Goal: Information Seeking & Learning: Find contact information

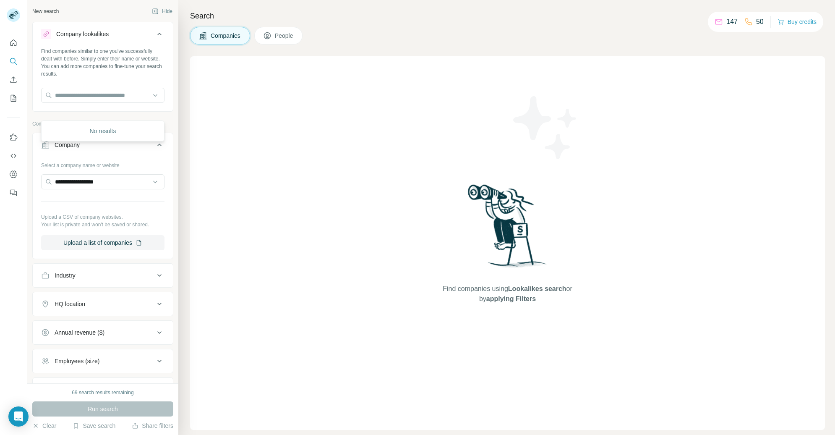
scroll to position [70, 0]
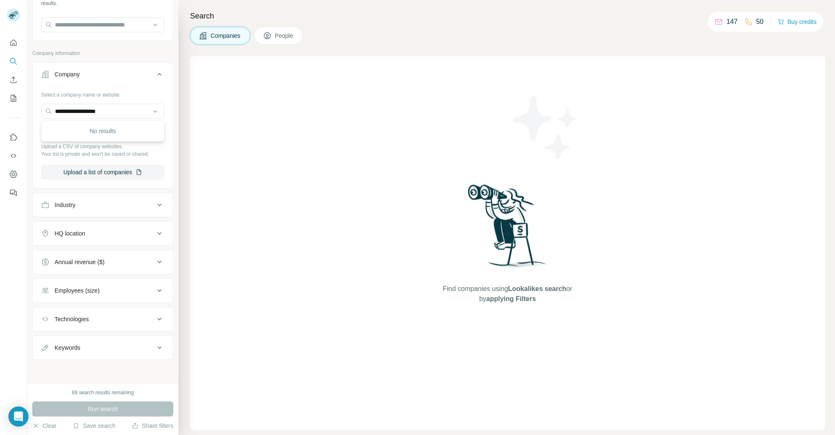
type input "**********"
drag, startPoint x: 143, startPoint y: 112, endPoint x: 39, endPoint y: 112, distance: 103.6
click at [39, 112] on div "**********" at bounding box center [103, 137] width 140 height 99
paste input "**********"
type input "**********"
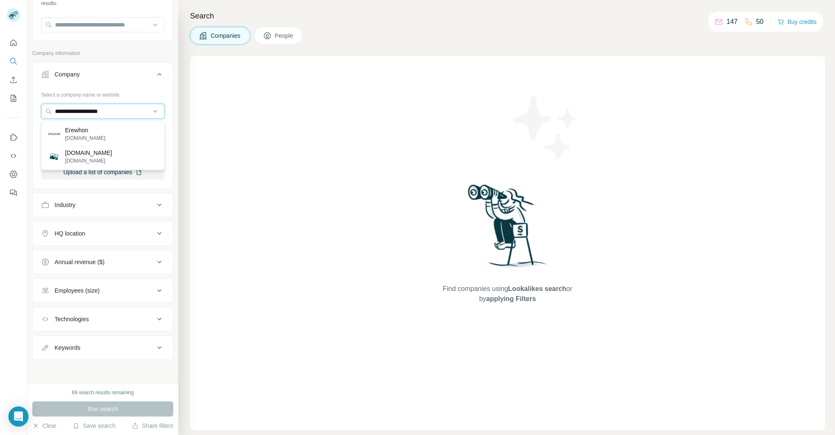
scroll to position [70, 0]
click at [70, 130] on p "Erewhon" at bounding box center [85, 130] width 40 height 8
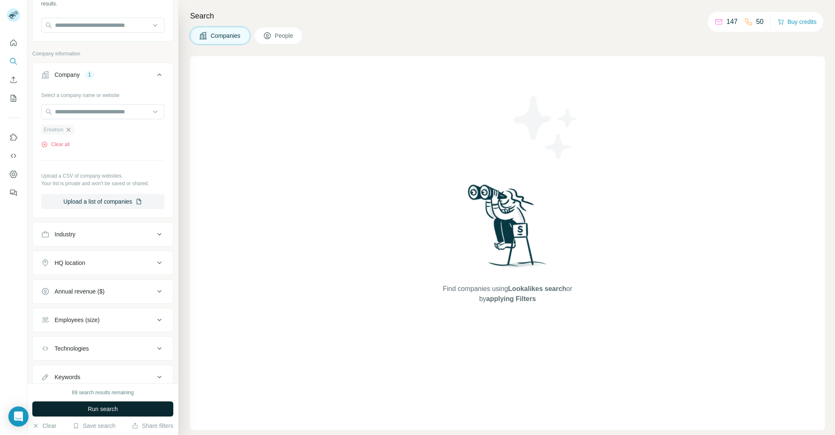
click at [98, 411] on span "Run search" at bounding box center [103, 408] width 30 height 8
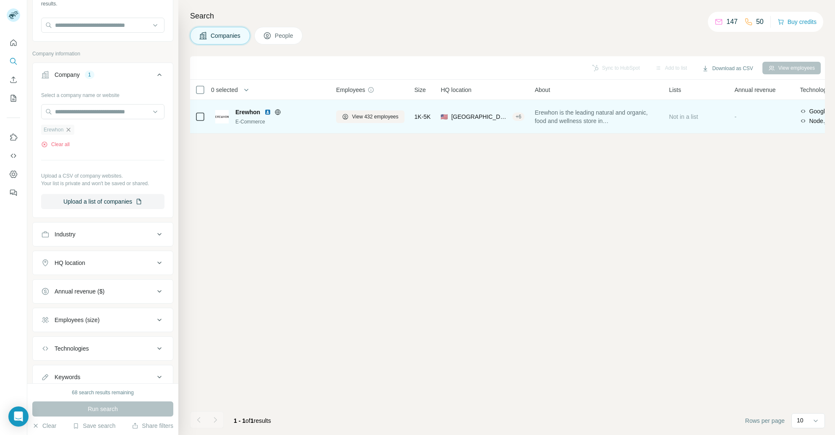
click at [250, 115] on span "Erewhon" at bounding box center [247, 112] width 25 height 8
click at [362, 116] on span "View 432 employees" at bounding box center [375, 117] width 47 height 8
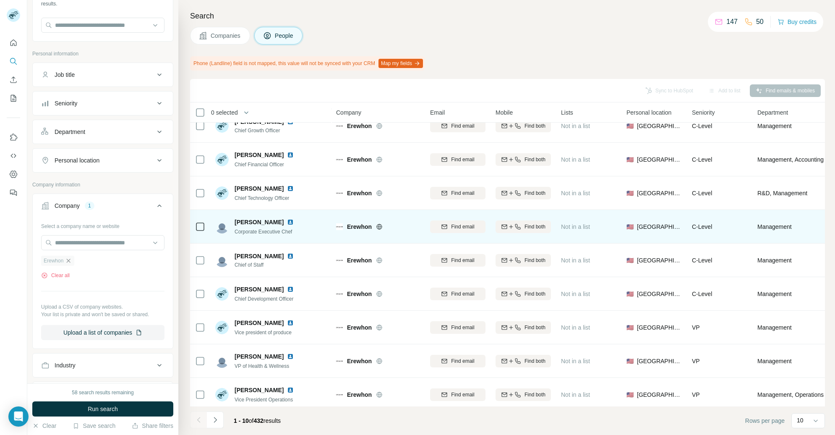
scroll to position [52, 0]
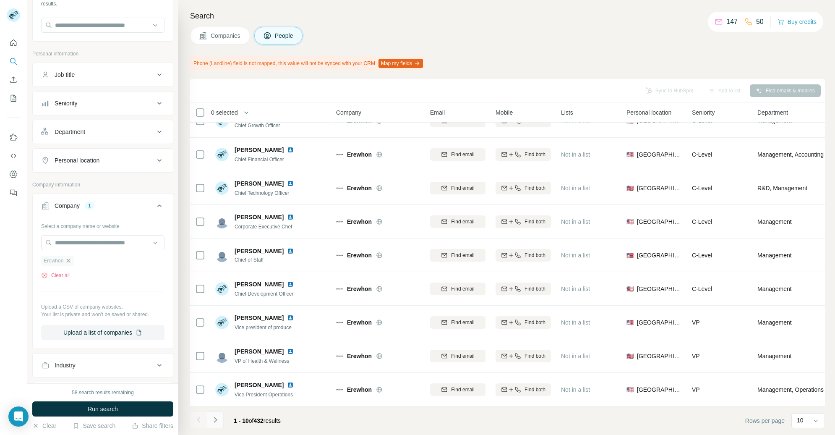
click at [214, 417] on icon "Navigate to next page" at bounding box center [215, 419] width 3 height 5
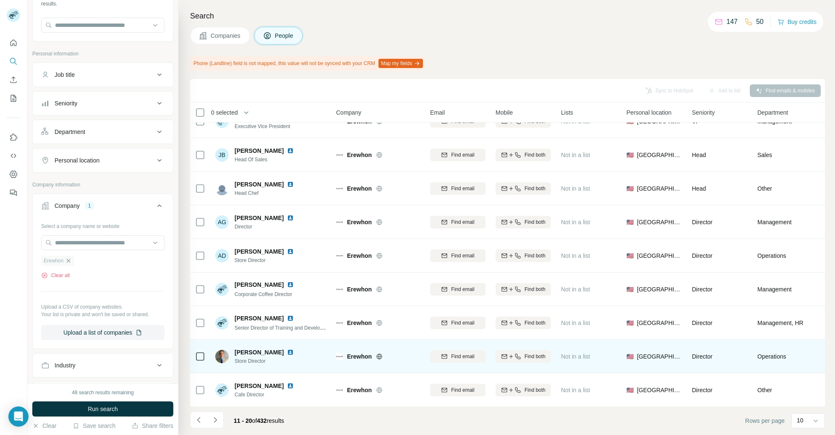
scroll to position [0, 0]
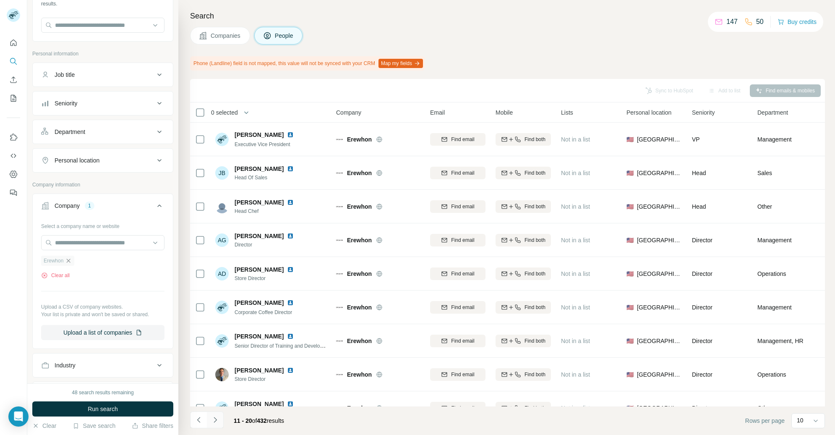
click at [214, 418] on icon "Navigate to next page" at bounding box center [215, 419] width 3 height 5
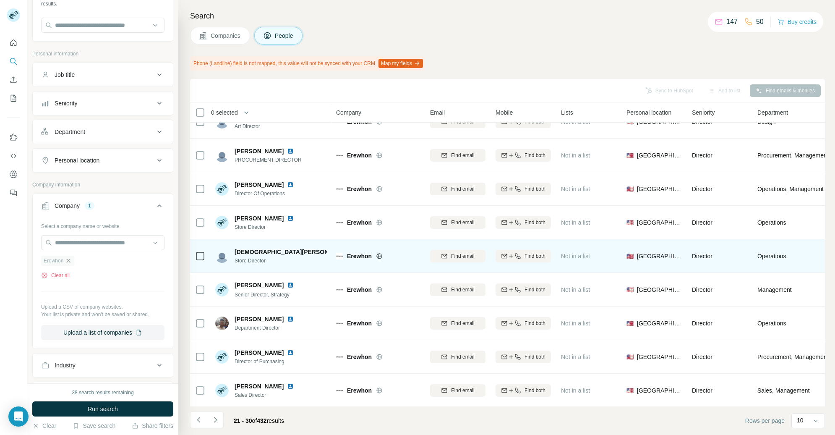
scroll to position [52, 0]
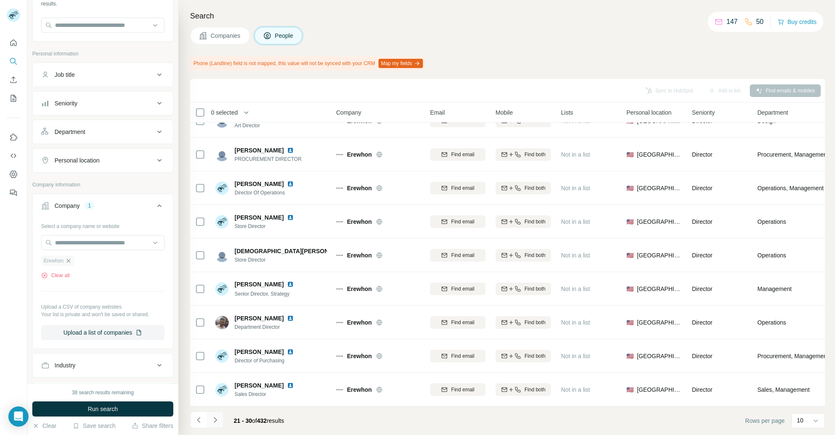
click at [213, 415] on icon "Navigate to next page" at bounding box center [215, 419] width 8 height 8
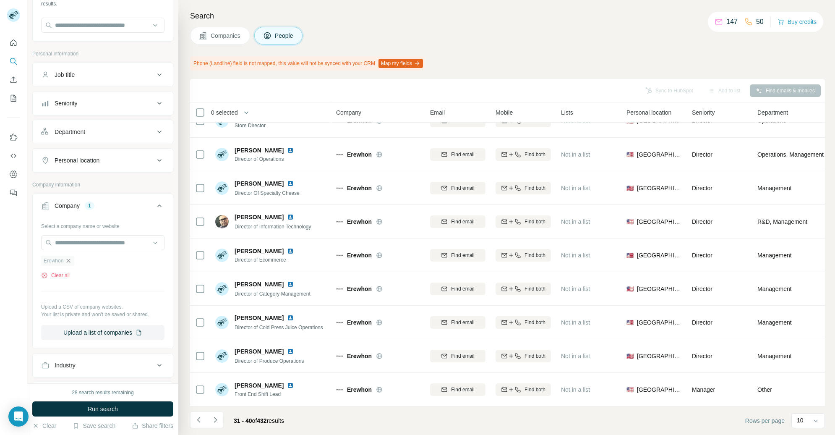
click at [147, 135] on div "Department" at bounding box center [97, 132] width 113 height 8
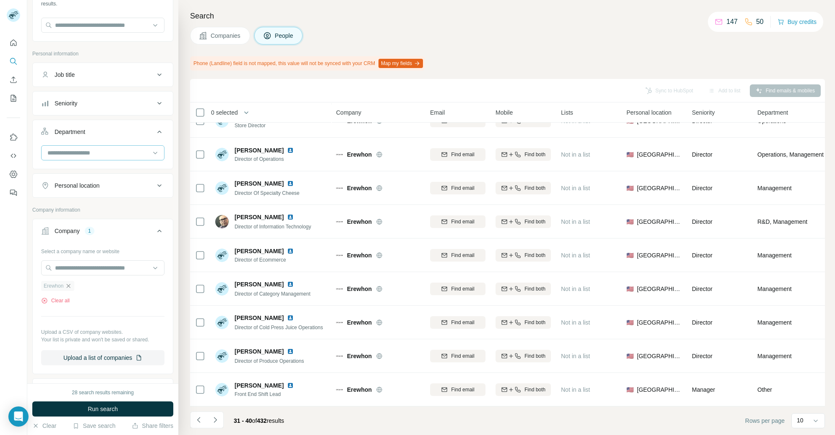
click at [139, 153] on input at bounding box center [99, 152] width 104 height 9
type input "*********"
click at [90, 175] on p "Marketing and Advertising" at bounding box center [82, 171] width 68 height 8
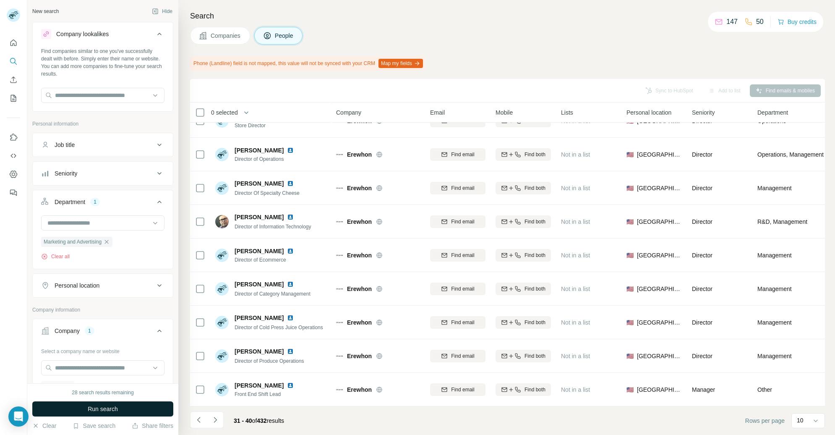
click at [112, 409] on span "Run search" at bounding box center [103, 408] width 30 height 8
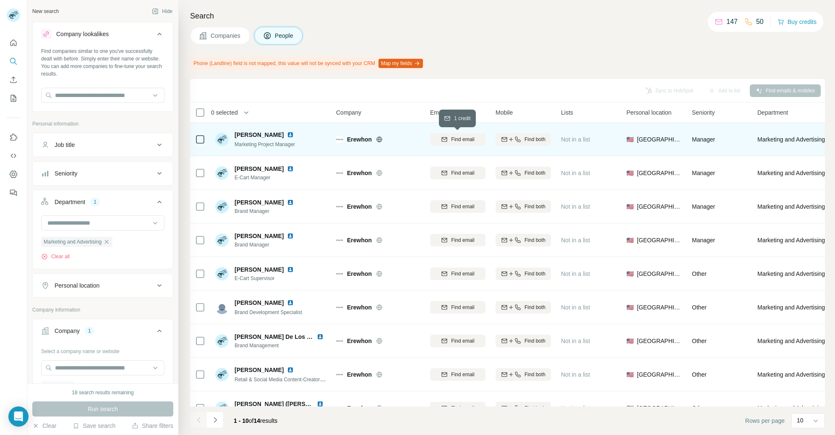
click at [455, 137] on span "Find email" at bounding box center [462, 139] width 23 height 8
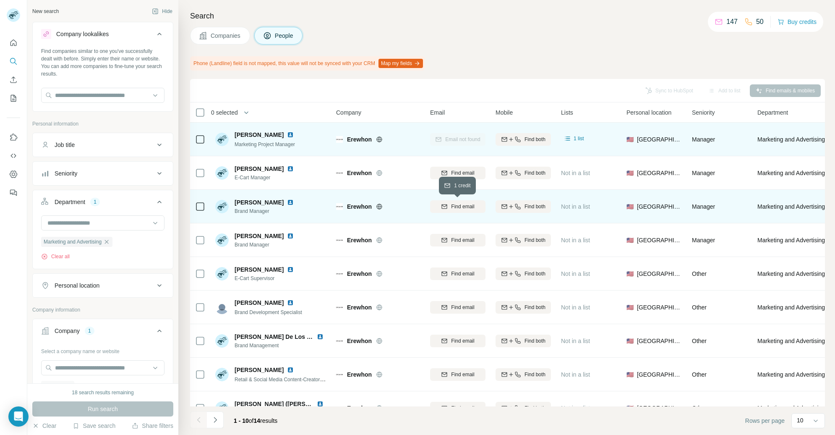
click at [467, 206] on span "Find email" at bounding box center [462, 207] width 23 height 8
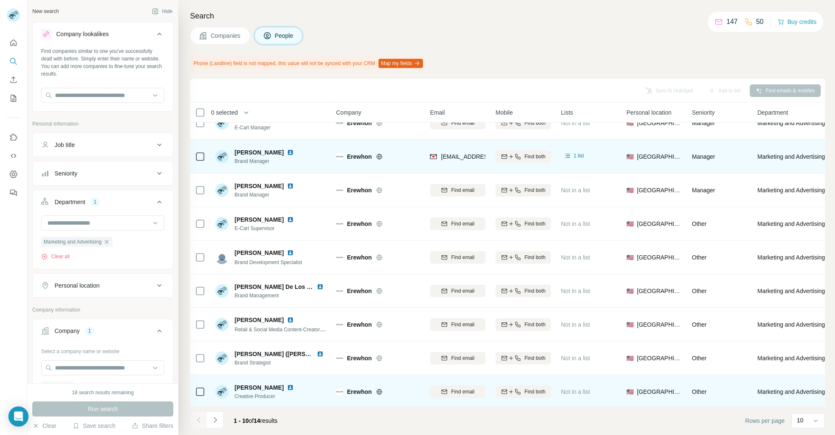
scroll to position [52, 0]
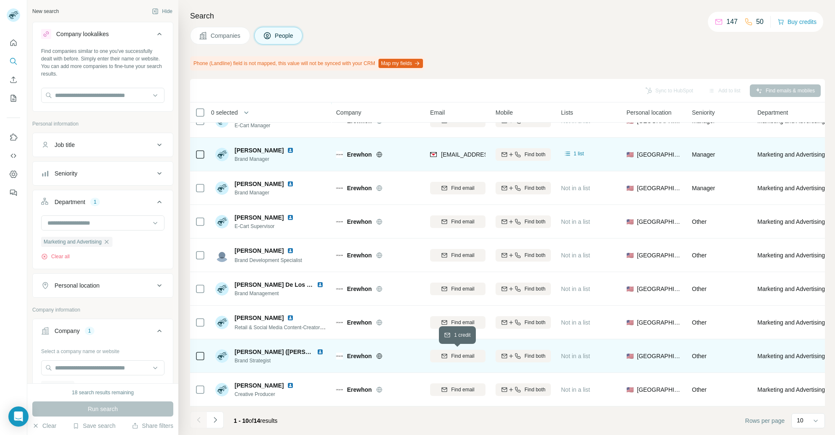
click at [458, 357] on span "Find email" at bounding box center [462, 356] width 23 height 8
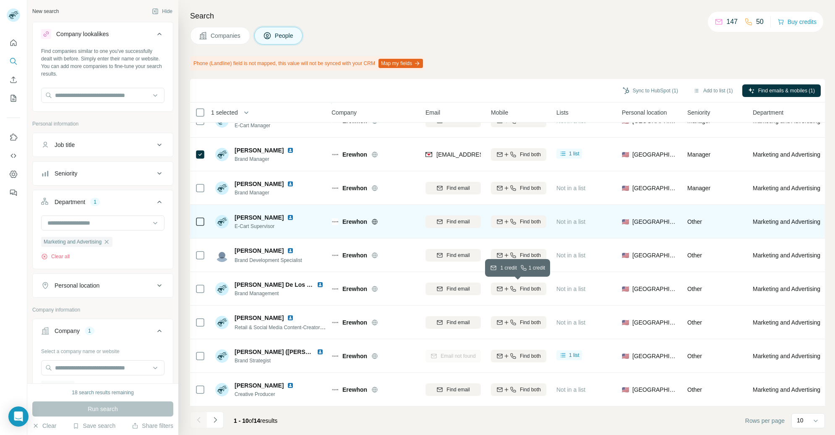
scroll to position [0, 5]
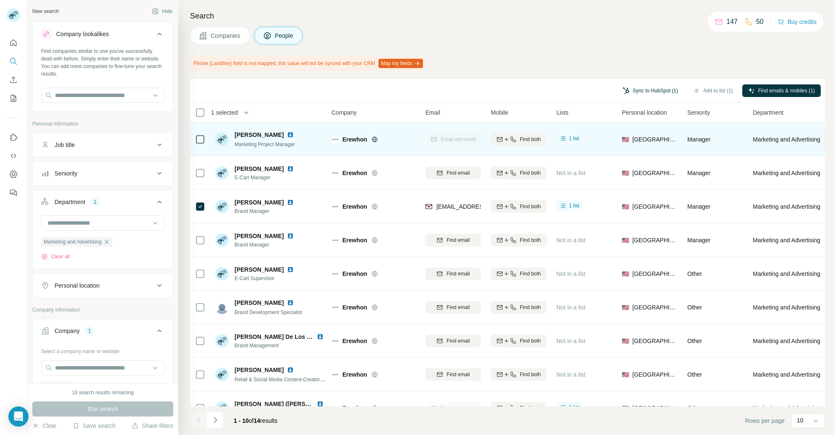
click at [634, 92] on button "Sync to HubSpot (1)" at bounding box center [650, 90] width 67 height 13
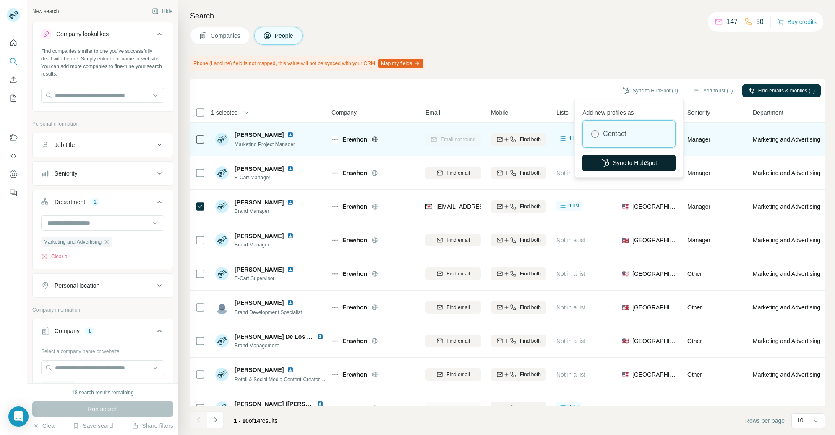
click at [621, 159] on button "Sync to HubSpot" at bounding box center [628, 162] width 93 height 17
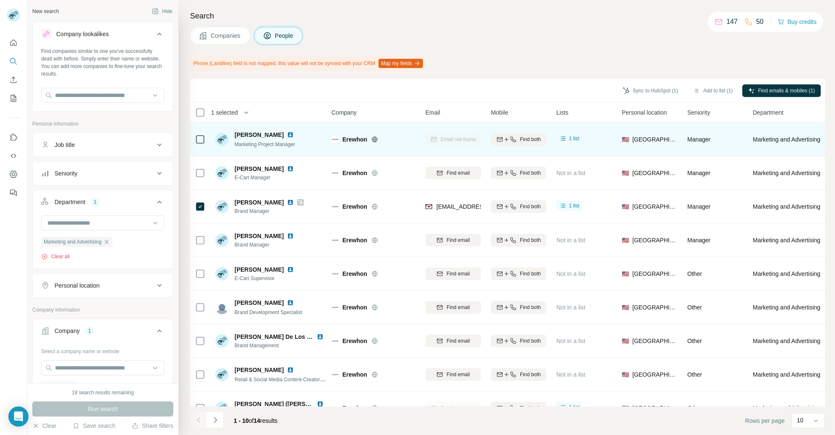
click at [65, 257] on button "Clear all" at bounding box center [55, 257] width 29 height 8
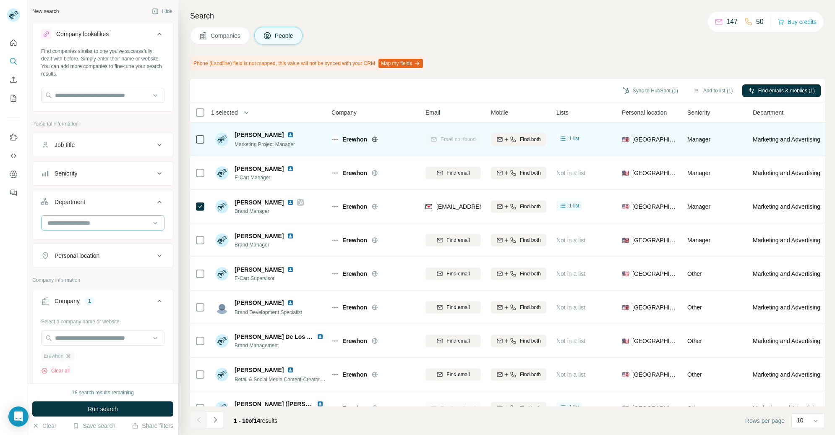
click at [77, 225] on input at bounding box center [99, 222] width 104 height 9
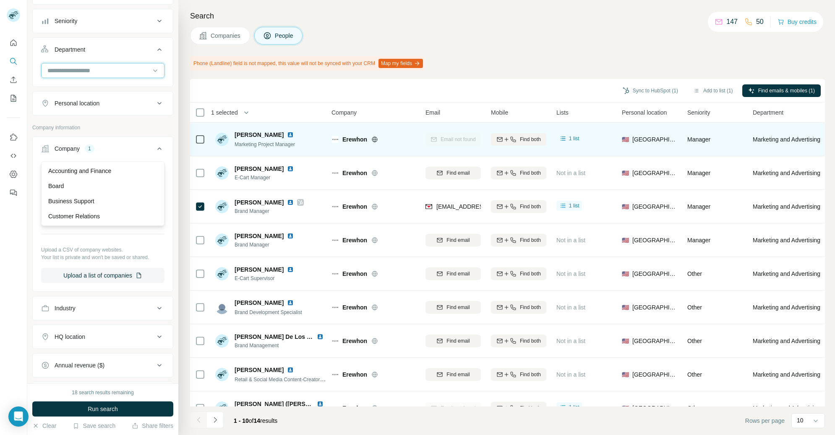
scroll to position [161, 0]
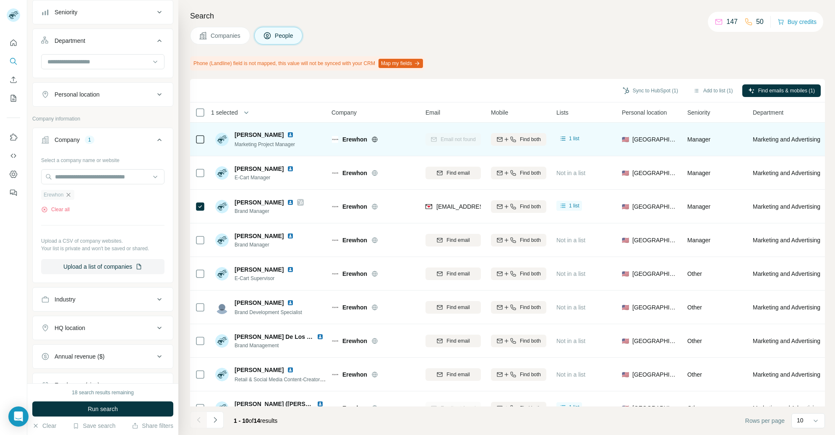
click at [67, 195] on icon "button" at bounding box center [68, 194] width 7 height 7
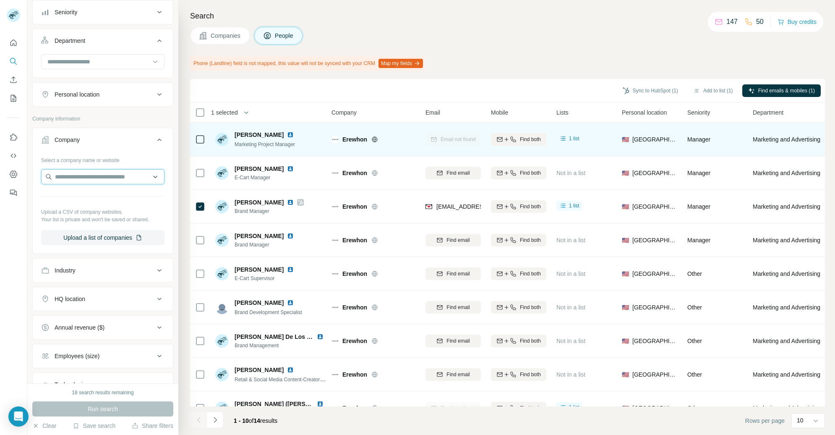
click at [79, 177] on input "text" at bounding box center [102, 176] width 123 height 15
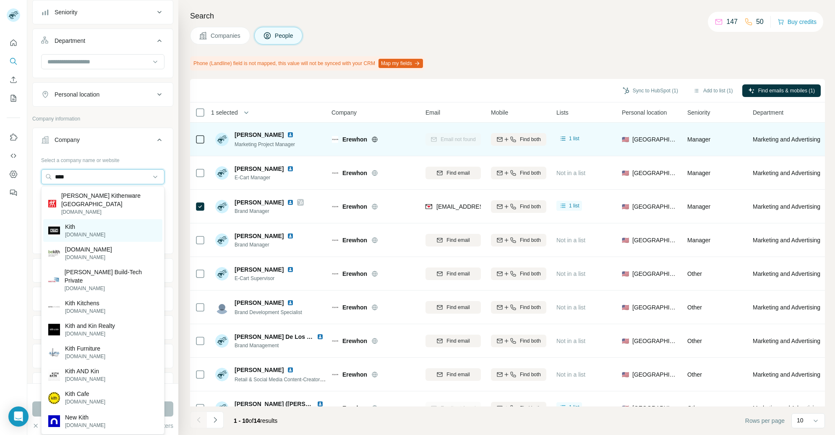
type input "****"
click at [91, 230] on div "Kith kith.com" at bounding box center [102, 230] width 119 height 23
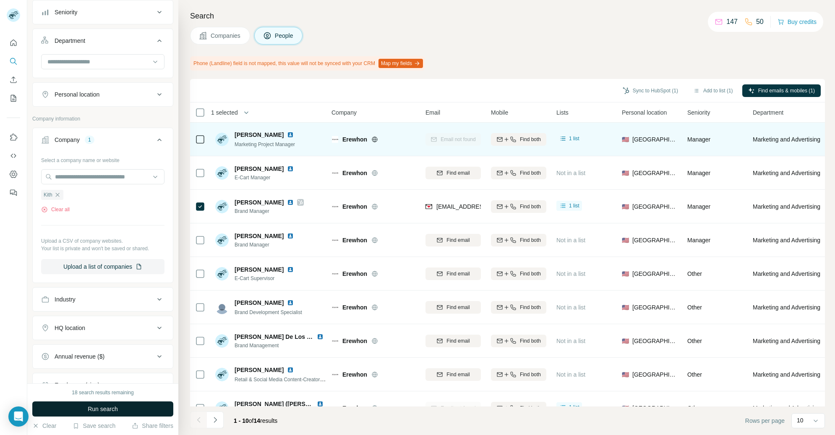
click at [120, 410] on button "Run search" at bounding box center [102, 408] width 141 height 15
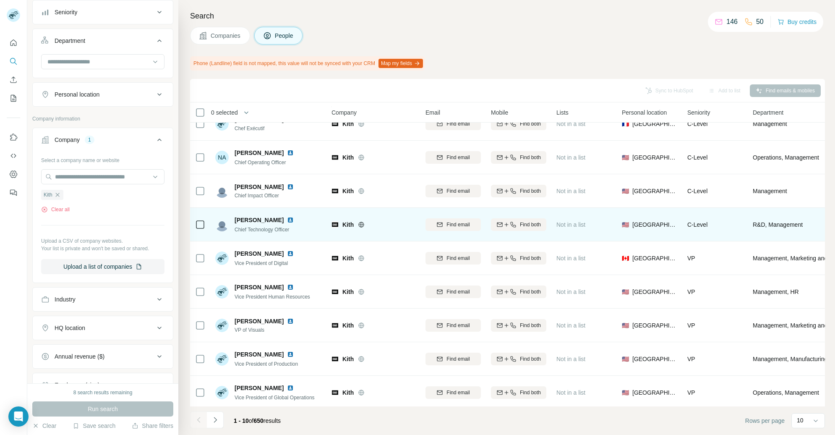
scroll to position [52, 5]
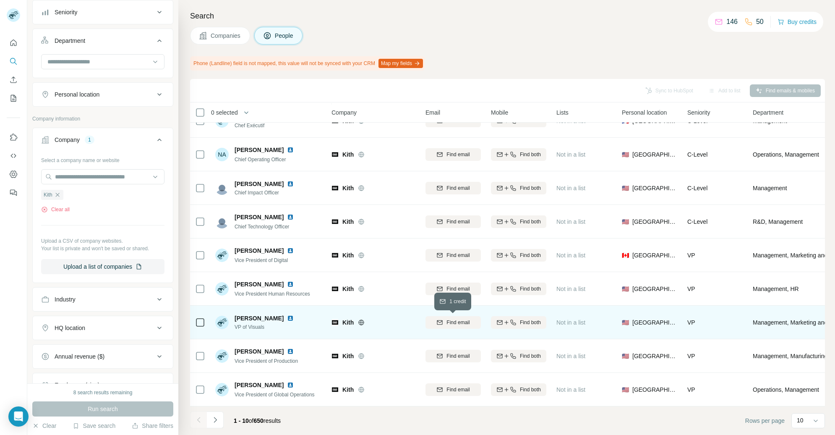
click at [465, 326] on button "Find email" at bounding box center [452, 322] width 55 height 13
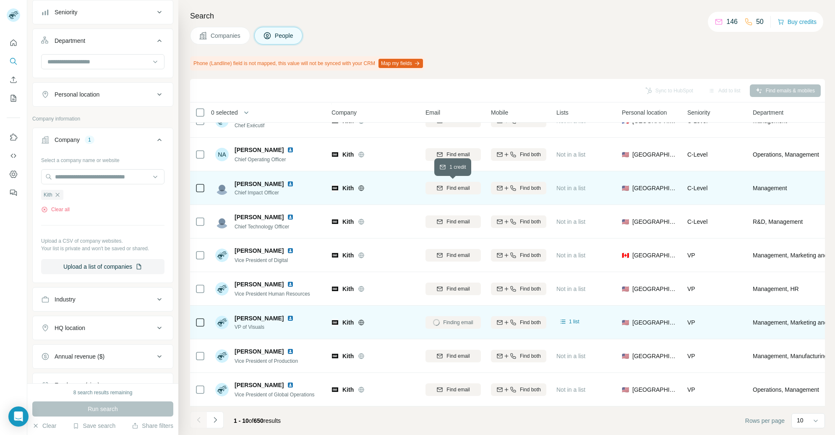
click at [456, 190] on span "Find email" at bounding box center [457, 188] width 23 height 8
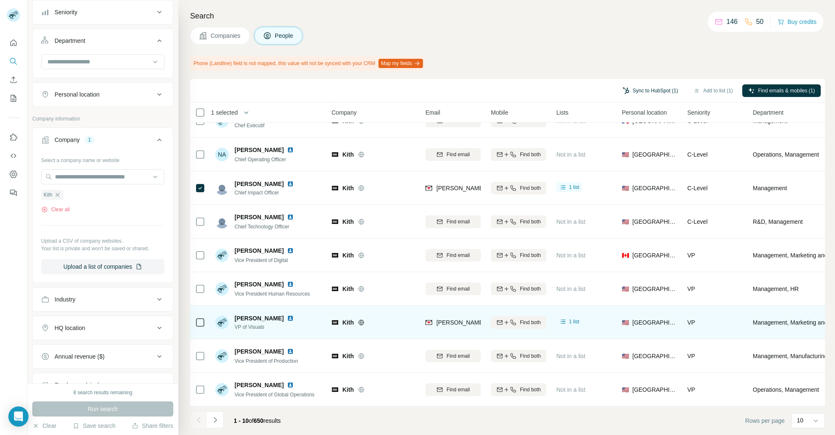
click at [646, 89] on button "Sync to HubSpot (1)" at bounding box center [650, 90] width 67 height 13
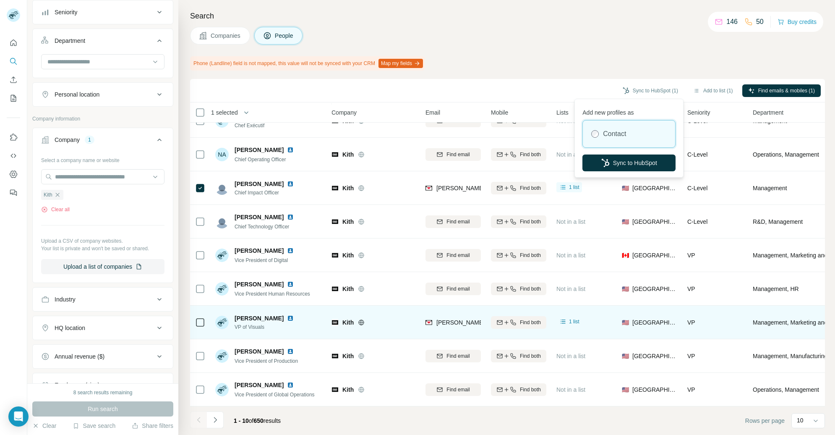
drag, startPoint x: 612, startPoint y: 162, endPoint x: 641, endPoint y: 77, distance: 90.3
click at [612, 162] on button "Sync to HubSpot" at bounding box center [628, 162] width 93 height 17
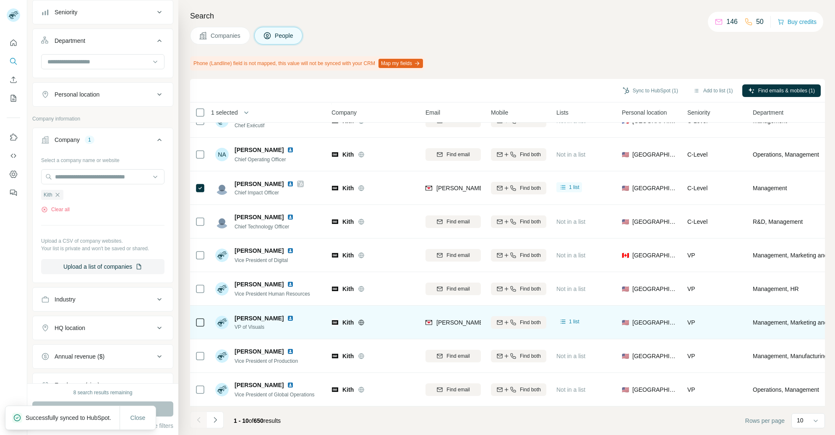
click at [56, 195] on icon "button" at bounding box center [57, 194] width 7 height 7
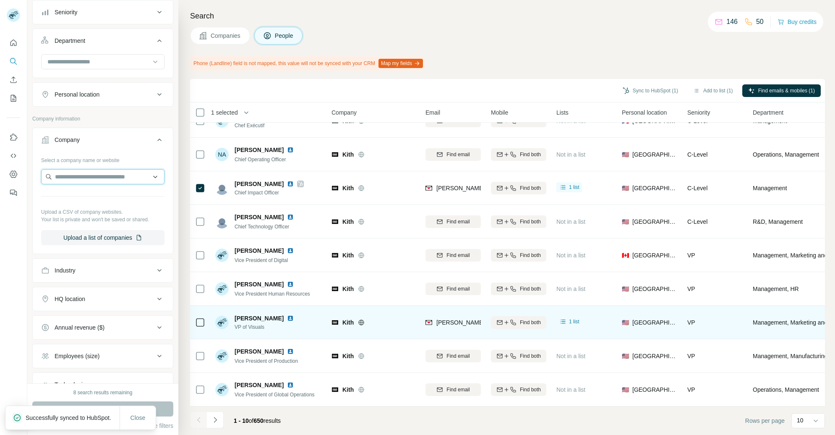
click at [69, 180] on input "text" at bounding box center [102, 176] width 123 height 15
click at [98, 180] on input "**********" at bounding box center [102, 176] width 123 height 15
click at [79, 176] on input "**********" at bounding box center [102, 176] width 123 height 15
type input "**********"
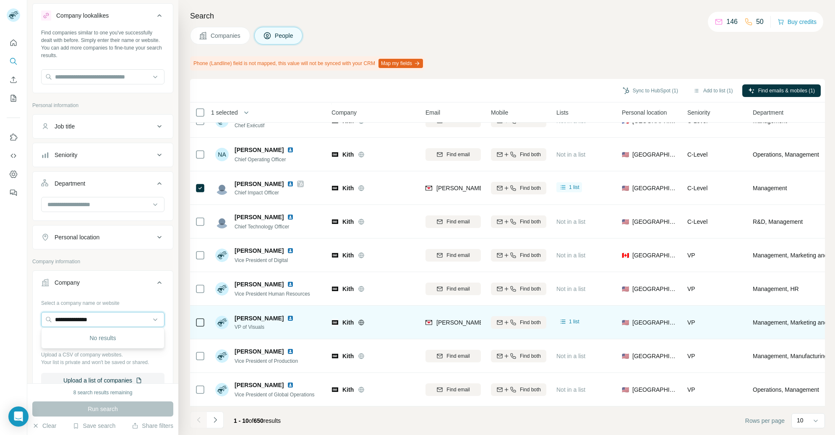
scroll to position [18, 0]
click at [120, 256] on div "Company lookalikes Find companies similar to one you've successfully dealt with…" at bounding box center [102, 309] width 141 height 610
click at [87, 204] on input at bounding box center [99, 204] width 104 height 9
paste input "**********"
type input "*******"
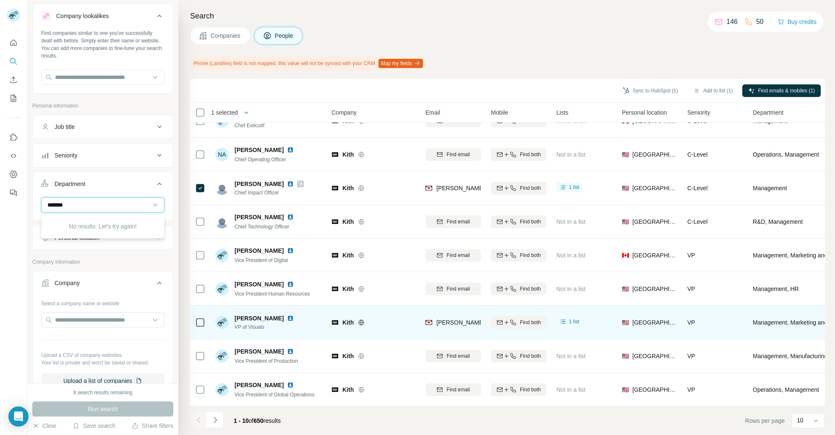
drag, startPoint x: 131, startPoint y: 206, endPoint x: 63, endPoint y: 205, distance: 68.0
click at [63, 204] on input "*******" at bounding box center [99, 204] width 104 height 9
click at [75, 318] on input "text" at bounding box center [102, 319] width 123 height 15
paste input "**********"
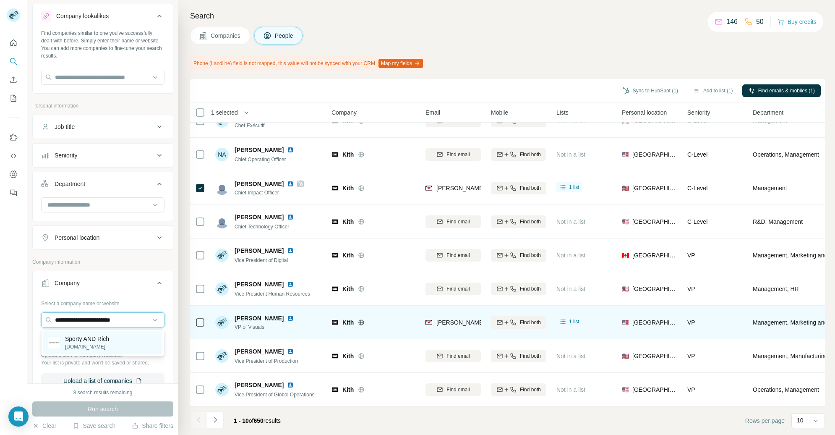
type input "**********"
click at [92, 338] on p "Sporty AND Rich" at bounding box center [87, 338] width 44 height 8
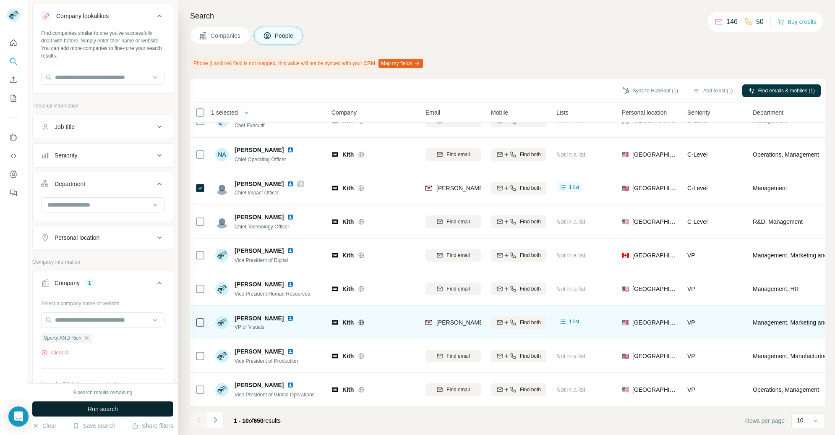
click at [127, 411] on button "Run search" at bounding box center [102, 408] width 141 height 15
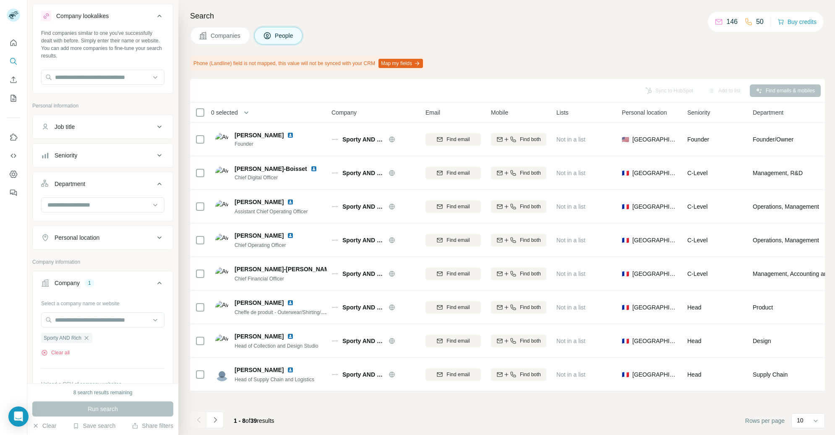
scroll to position [0, 5]
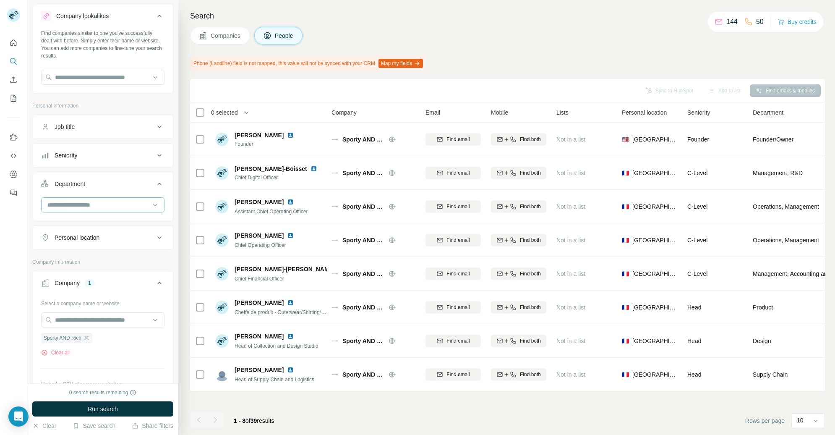
click at [98, 205] on input at bounding box center [99, 204] width 104 height 9
type input "***"
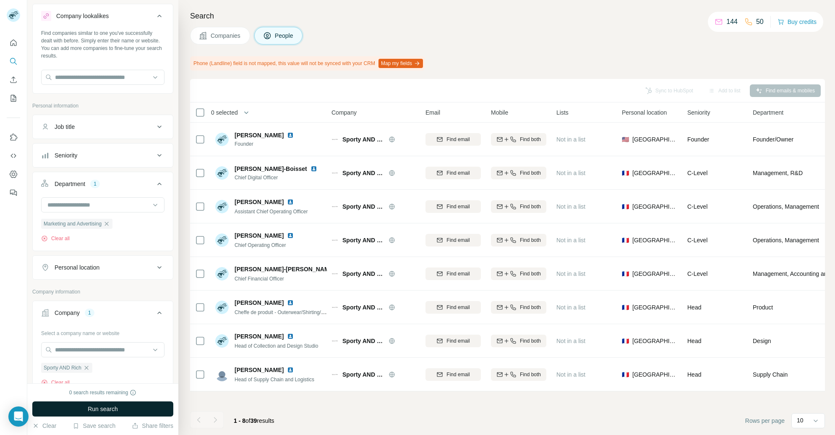
click at [131, 408] on button "Run search" at bounding box center [102, 408] width 141 height 15
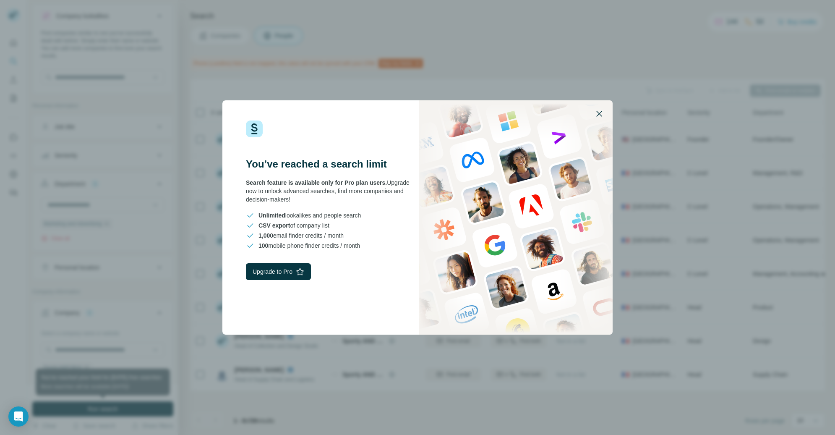
click at [601, 113] on icon "button" at bounding box center [599, 114] width 10 height 10
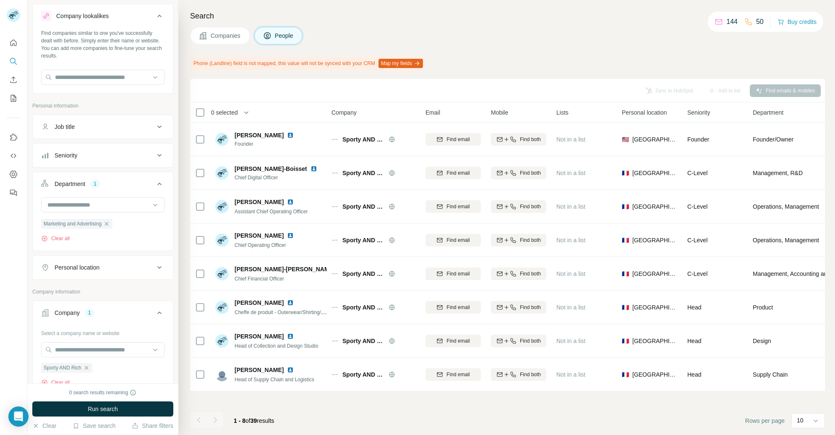
click at [110, 223] on icon "button" at bounding box center [106, 223] width 7 height 7
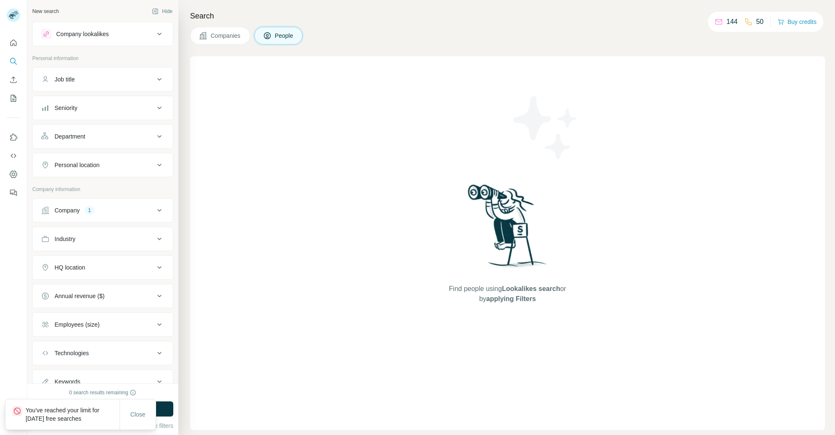
click at [83, 206] on div "Company 1" at bounding box center [97, 210] width 113 height 8
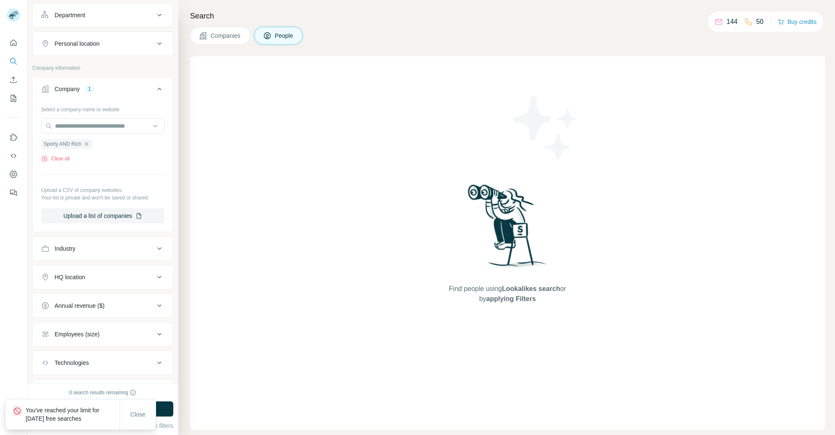
scroll to position [164, 0]
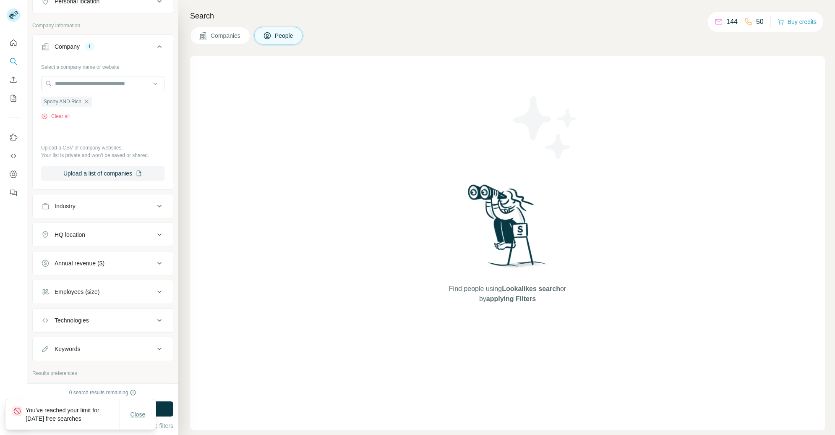
click at [146, 416] on button "Close" at bounding box center [138, 413] width 27 height 15
click at [129, 411] on button "Run search" at bounding box center [102, 408] width 141 height 15
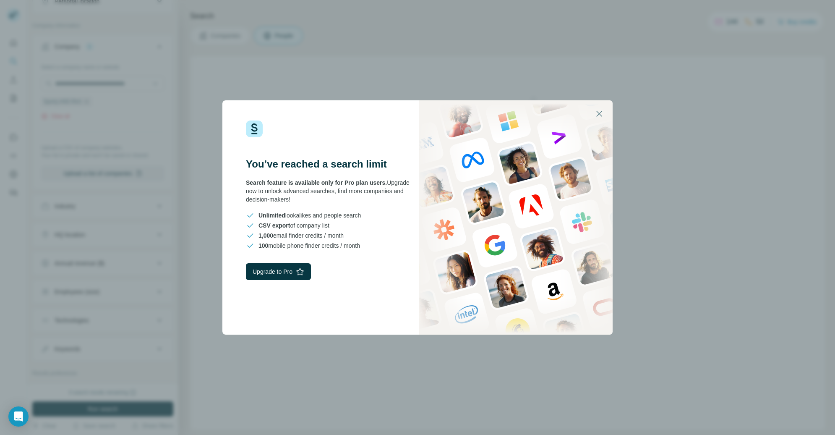
click at [32, 401] on button "Run search" at bounding box center [102, 408] width 141 height 15
click at [601, 116] on icon "button" at bounding box center [599, 114] width 10 height 10
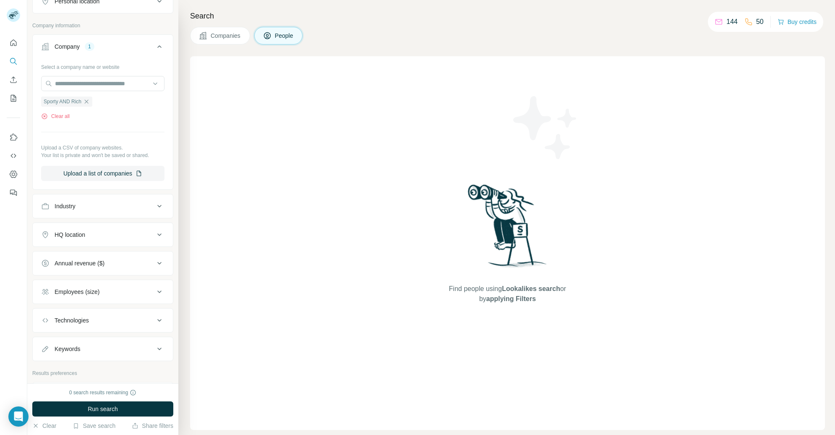
click at [229, 36] on span "Companies" at bounding box center [226, 35] width 31 height 8
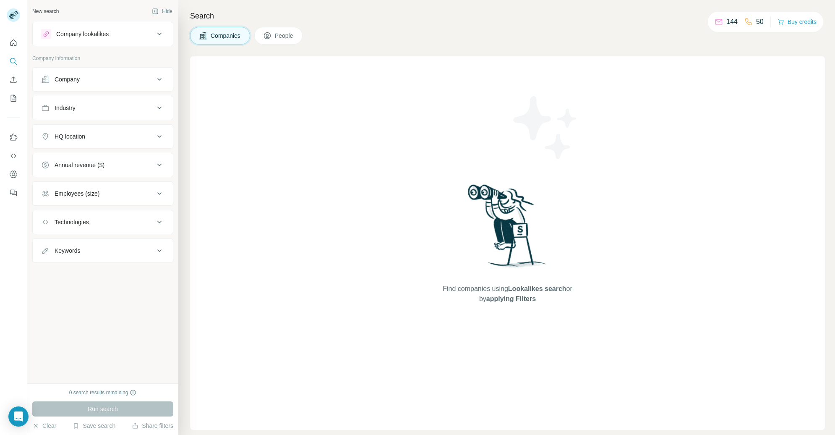
click at [98, 104] on div "Industry" at bounding box center [97, 108] width 113 height 8
click at [89, 80] on div "Company" at bounding box center [97, 79] width 113 height 8
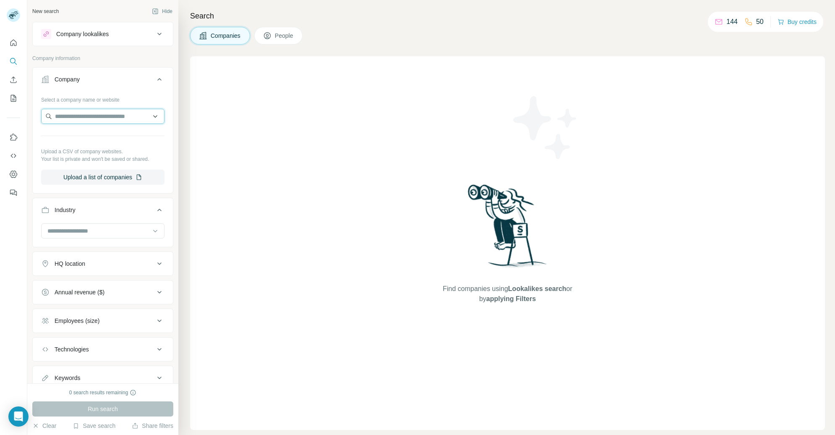
click at [96, 118] on input "text" at bounding box center [102, 116] width 123 height 15
paste input "**********"
type input "**********"
click at [94, 133] on p "Sporty AND Rich" at bounding box center [87, 135] width 44 height 8
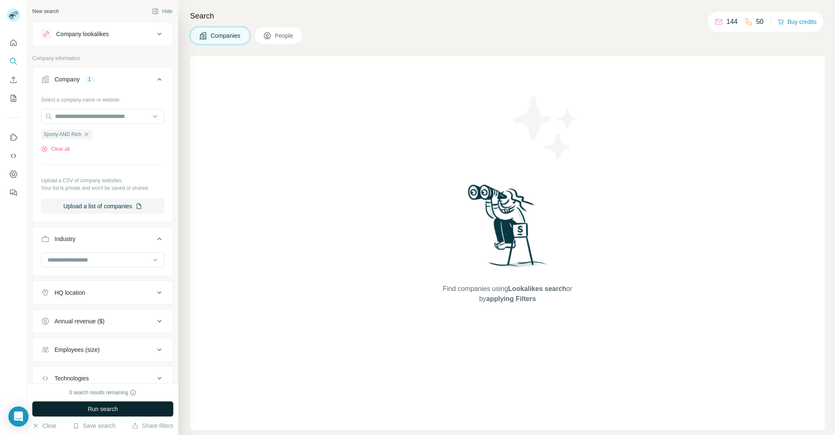
click at [105, 408] on span "Run search" at bounding box center [103, 408] width 30 height 8
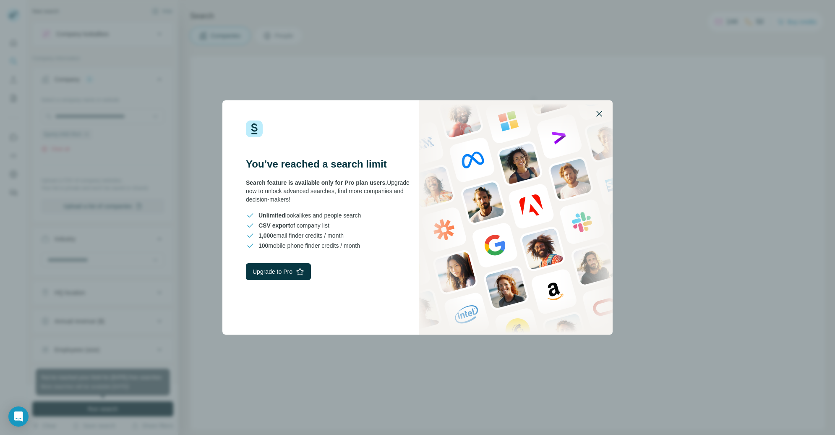
drag, startPoint x: 602, startPoint y: 116, endPoint x: 656, endPoint y: 65, distance: 73.9
click at [602, 116] on icon "button" at bounding box center [599, 114] width 10 height 10
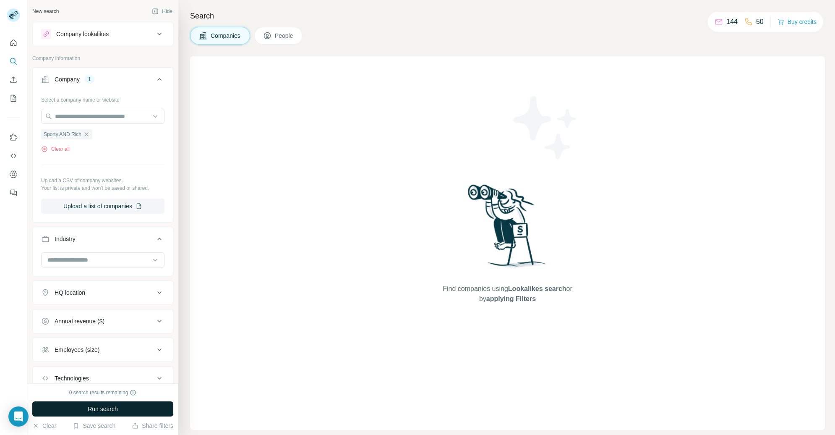
click at [163, 34] on icon at bounding box center [159, 34] width 10 height 10
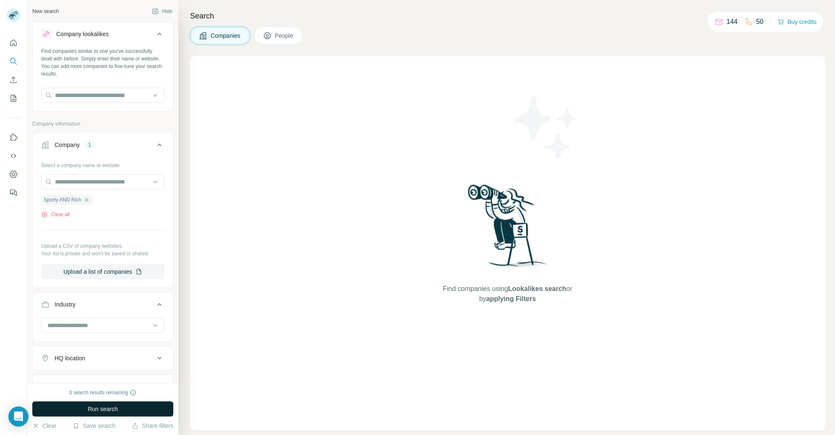
click at [162, 33] on icon at bounding box center [159, 34] width 10 height 10
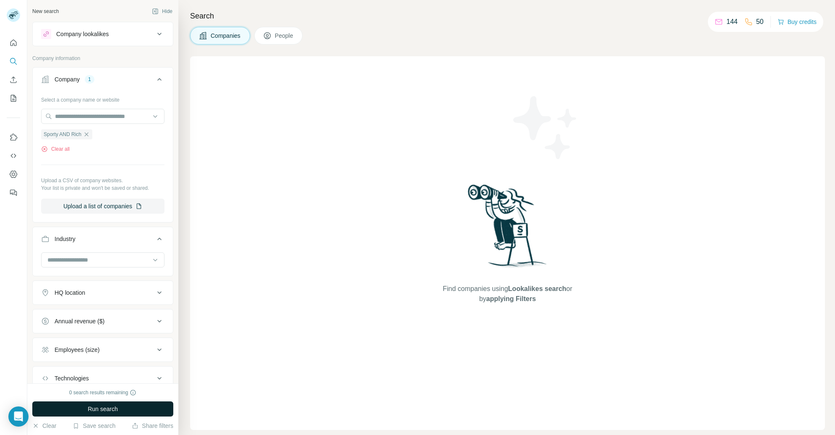
scroll to position [59, 0]
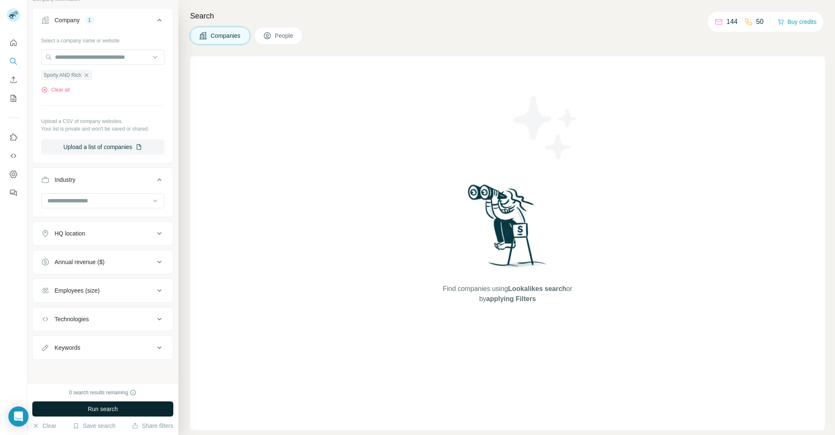
click at [155, 177] on icon at bounding box center [159, 180] width 10 height 10
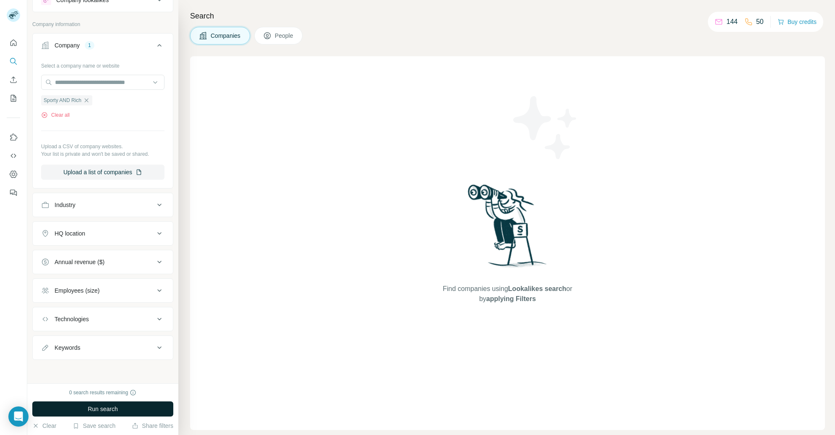
click at [114, 406] on span "Run search" at bounding box center [103, 408] width 30 height 8
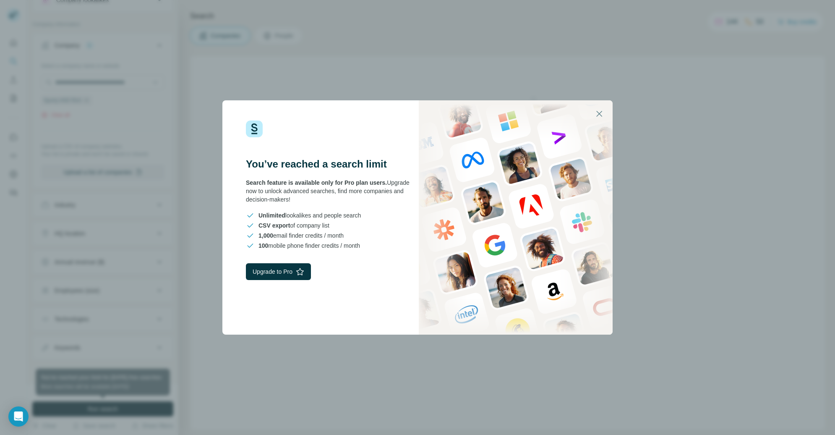
click at [659, 135] on div "You’ve reached a search limit Search feature is available only for Pro plan use…" at bounding box center [417, 217] width 835 height 435
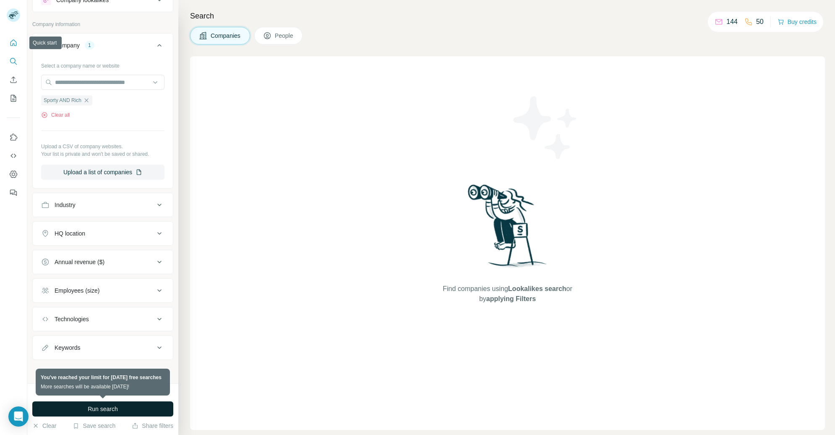
click at [7, 39] on button "Quick start" at bounding box center [13, 42] width 13 height 15
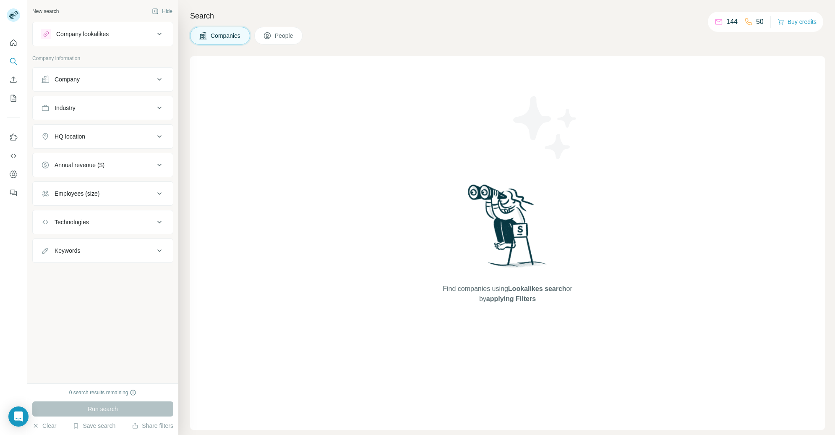
click at [94, 79] on div "Company" at bounding box center [97, 79] width 113 height 8
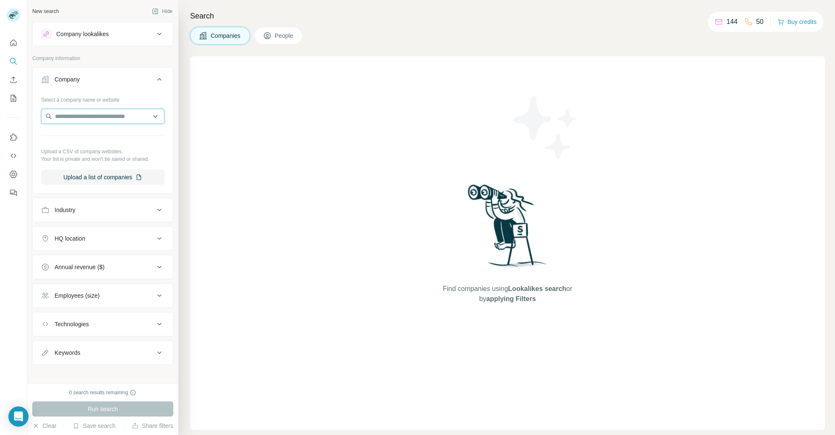
click at [122, 118] on input "text" at bounding box center [102, 116] width 123 height 15
paste input "**********"
type input "**********"
click at [107, 139] on div "Unwell [DOMAIN_NAME]" at bounding box center [102, 139] width 119 height 23
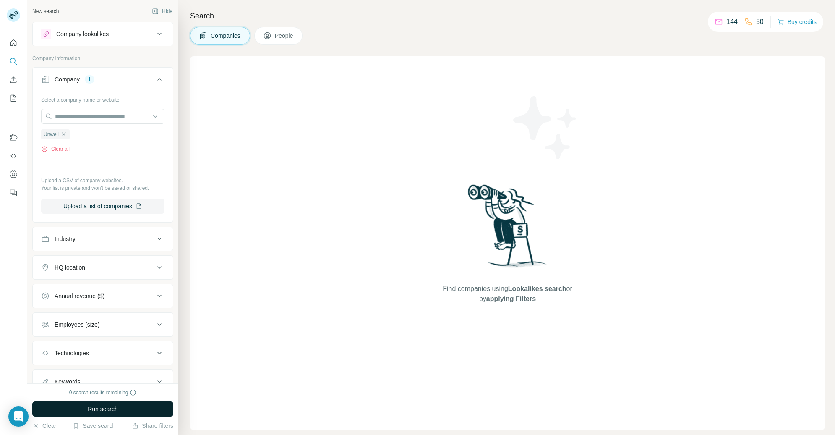
click at [113, 409] on span "Run search" at bounding box center [103, 408] width 30 height 8
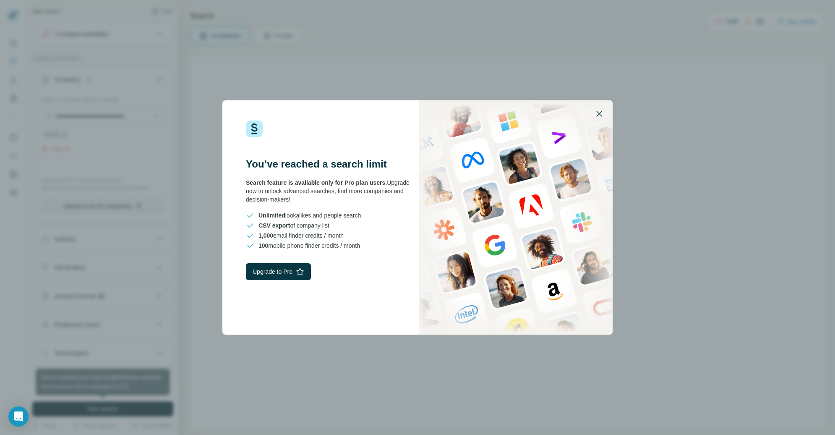
click at [600, 112] on icon "button" at bounding box center [599, 114] width 6 height 6
